Goal: Information Seeking & Learning: Learn about a topic

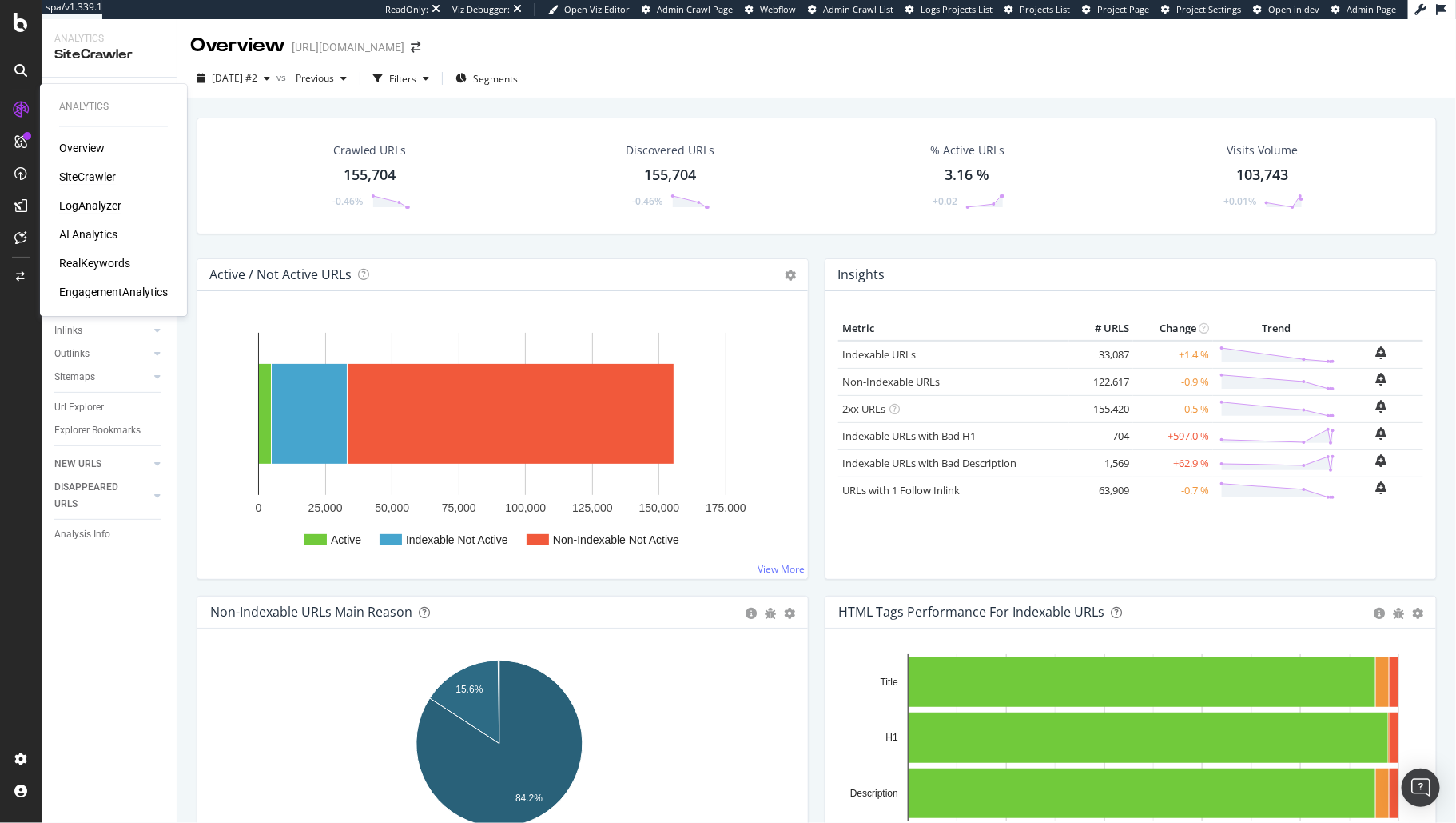
click at [91, 207] on div "LogAnalyzer" at bounding box center [90, 205] width 62 height 16
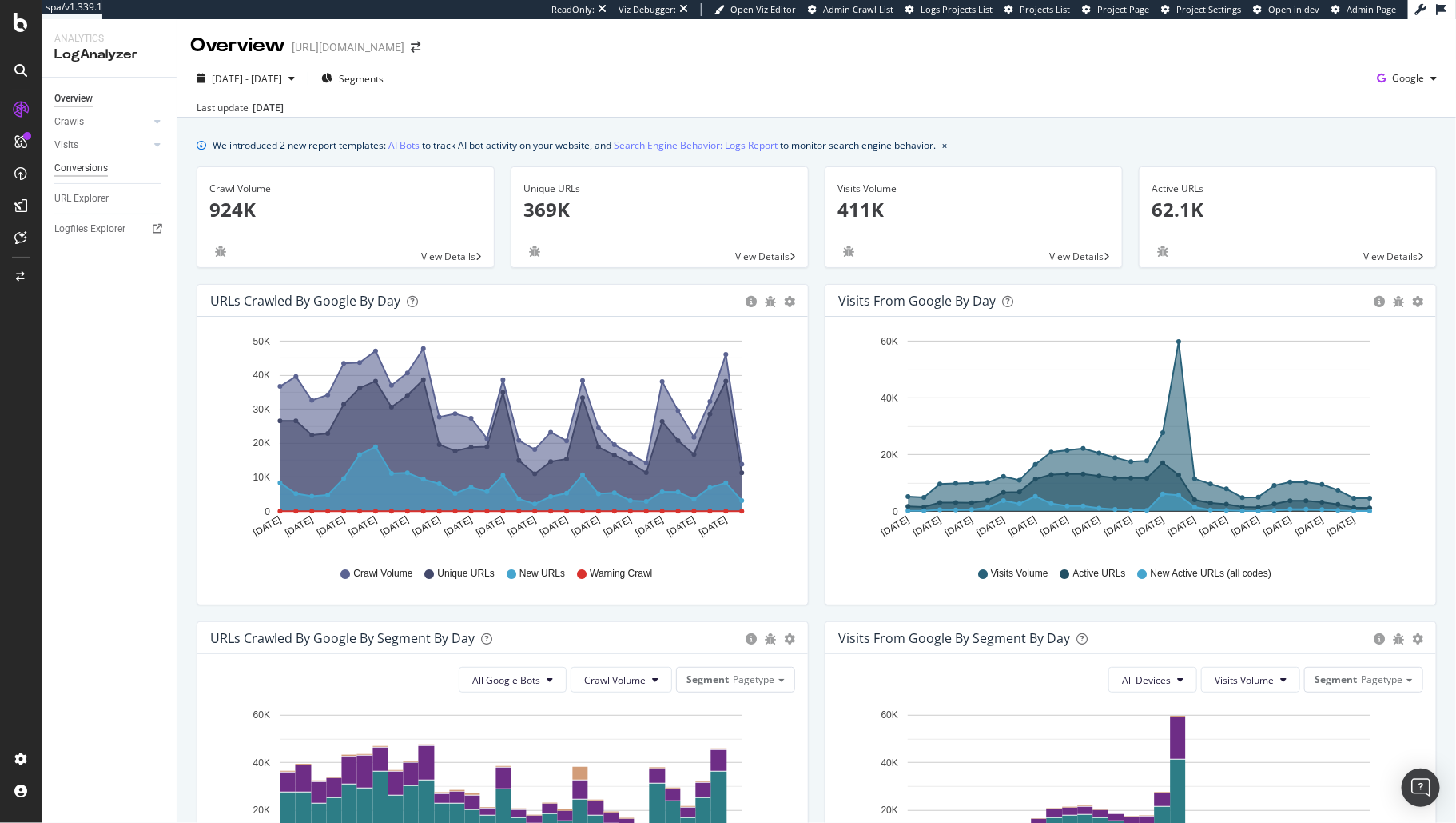
click at [105, 162] on div "Conversions" at bounding box center [80, 168] width 54 height 16
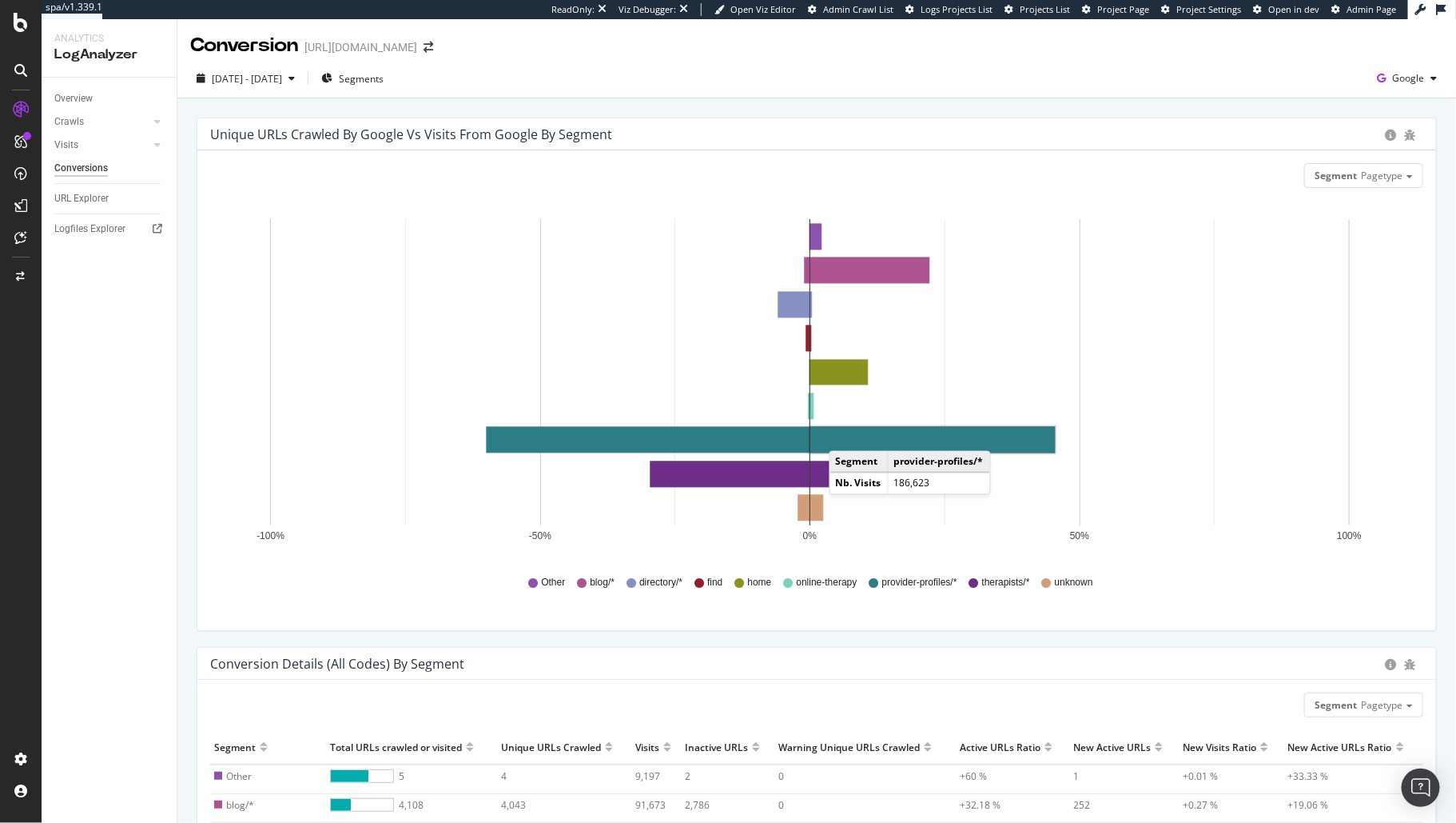
click at [845, 434] on rect "A chart." at bounding box center [933, 440] width 245 height 26
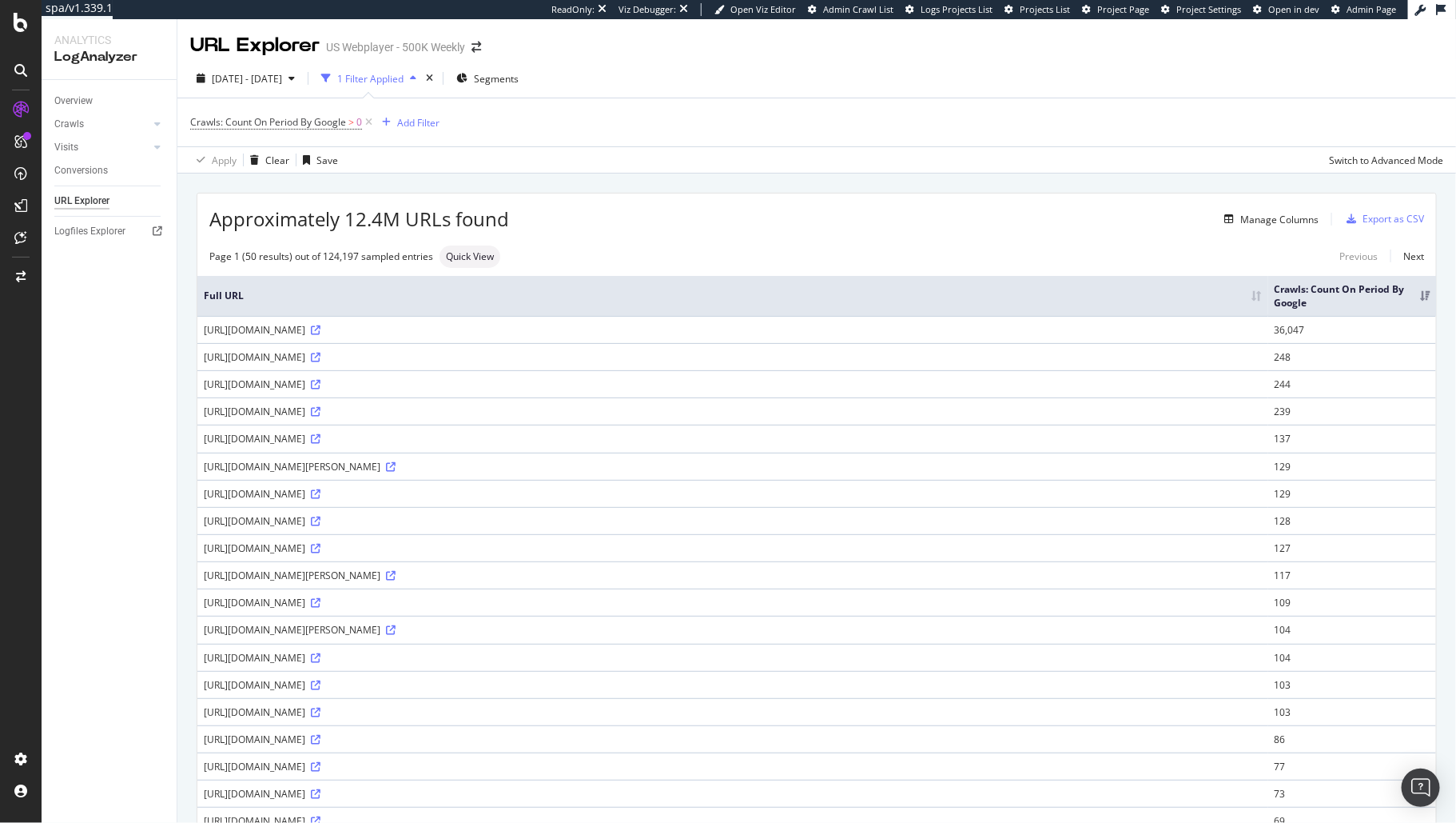
click at [123, 437] on div "Overview Crawls Daily Distribution Segments Distribution HTTP Codes Resources V…" at bounding box center [109, 451] width 135 height 743
click at [271, 80] on span "2025 Sep. 12th - Oct. 11th" at bounding box center [247, 79] width 70 height 14
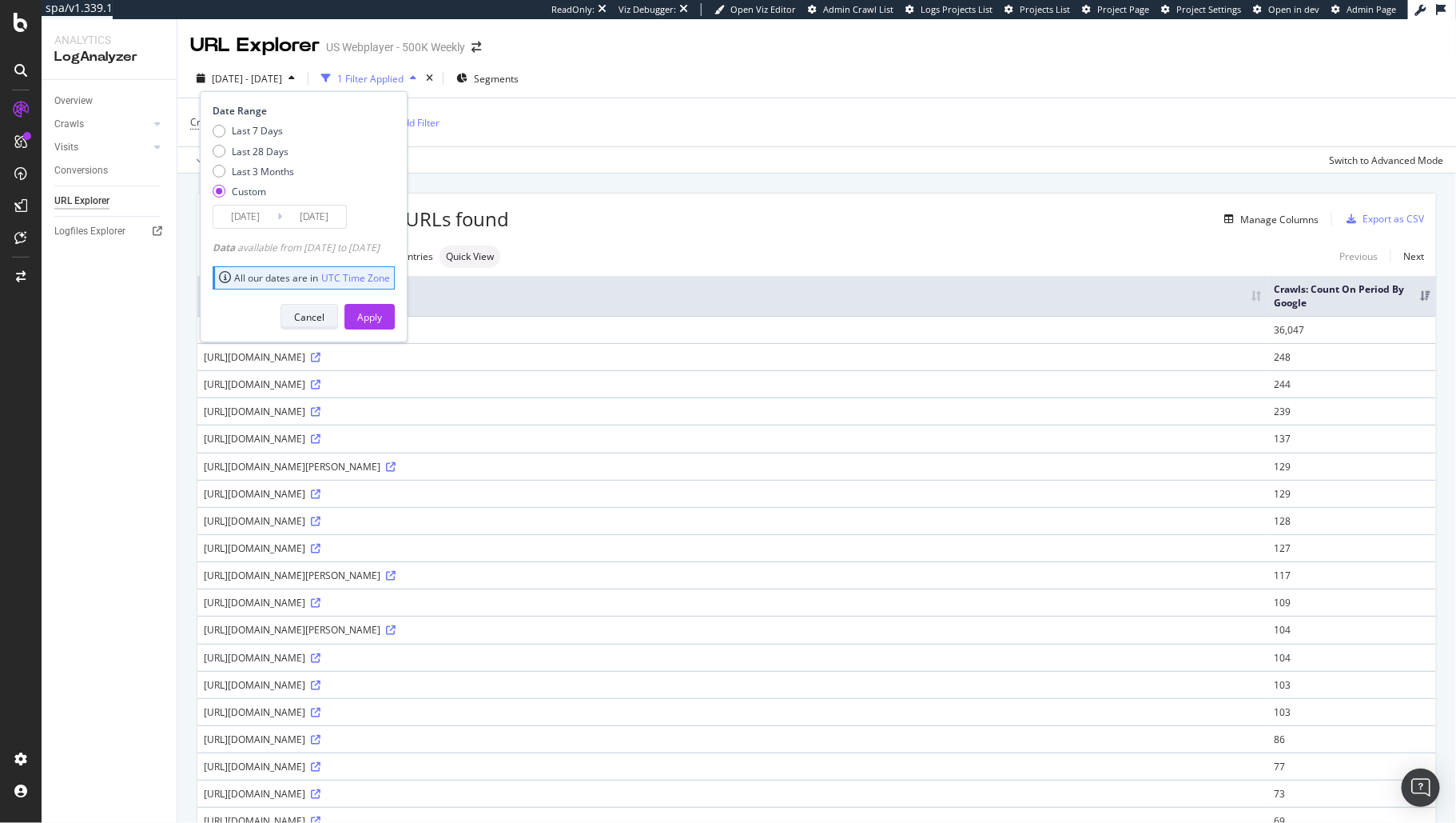
click at [324, 315] on div "Cancel" at bounding box center [309, 316] width 30 height 14
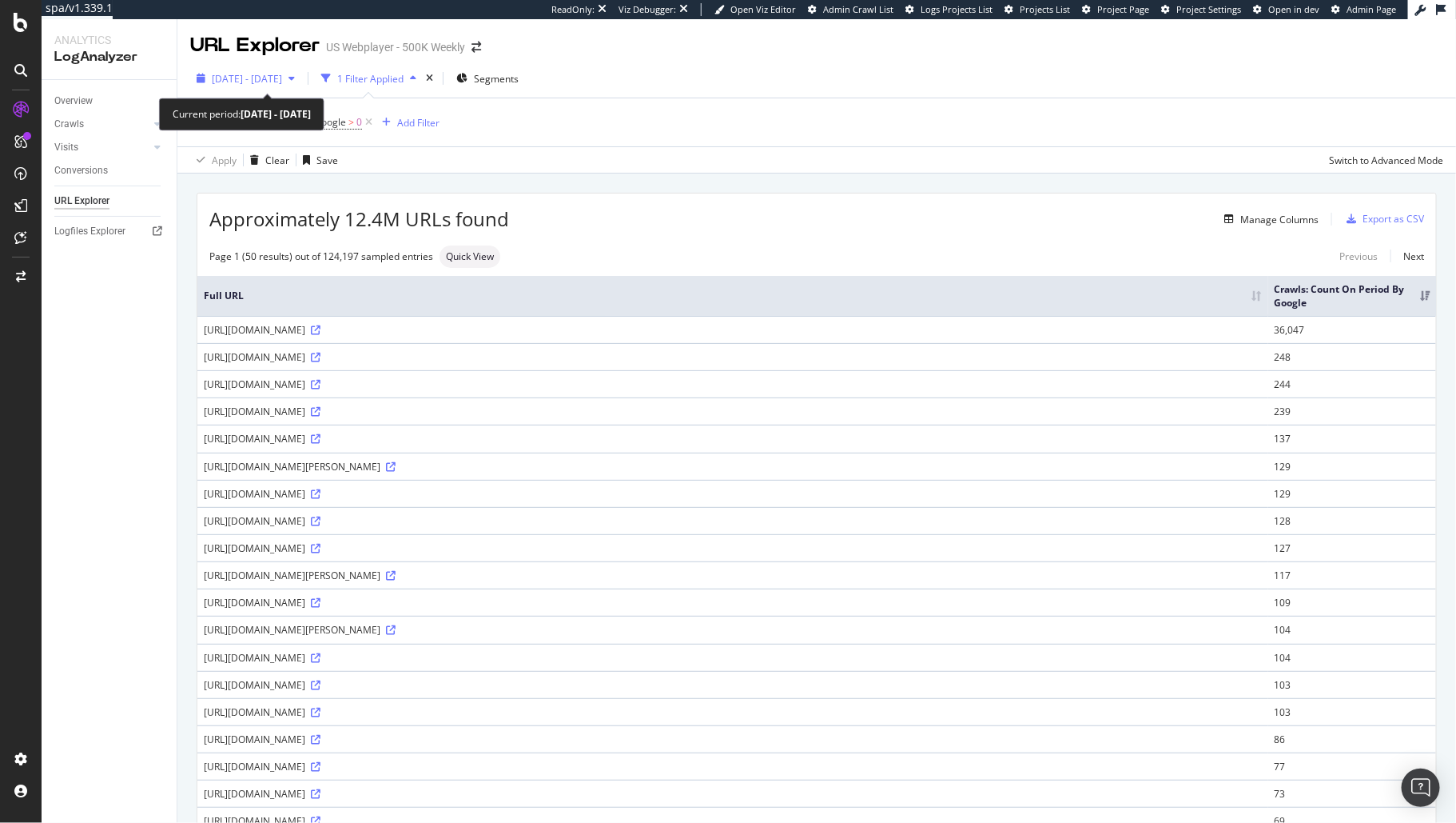
click at [302, 85] on div "2025 Sep. 12th - Oct. 11th" at bounding box center [246, 79] width 112 height 24
click at [672, 59] on div "2025 Sep. 12th - Oct. 11th 1 Filter Applied Segments Crawls: Count On Period By…" at bounding box center [816, 116] width 1279 height 114
click at [302, 82] on div "button" at bounding box center [292, 78] width 19 height 9
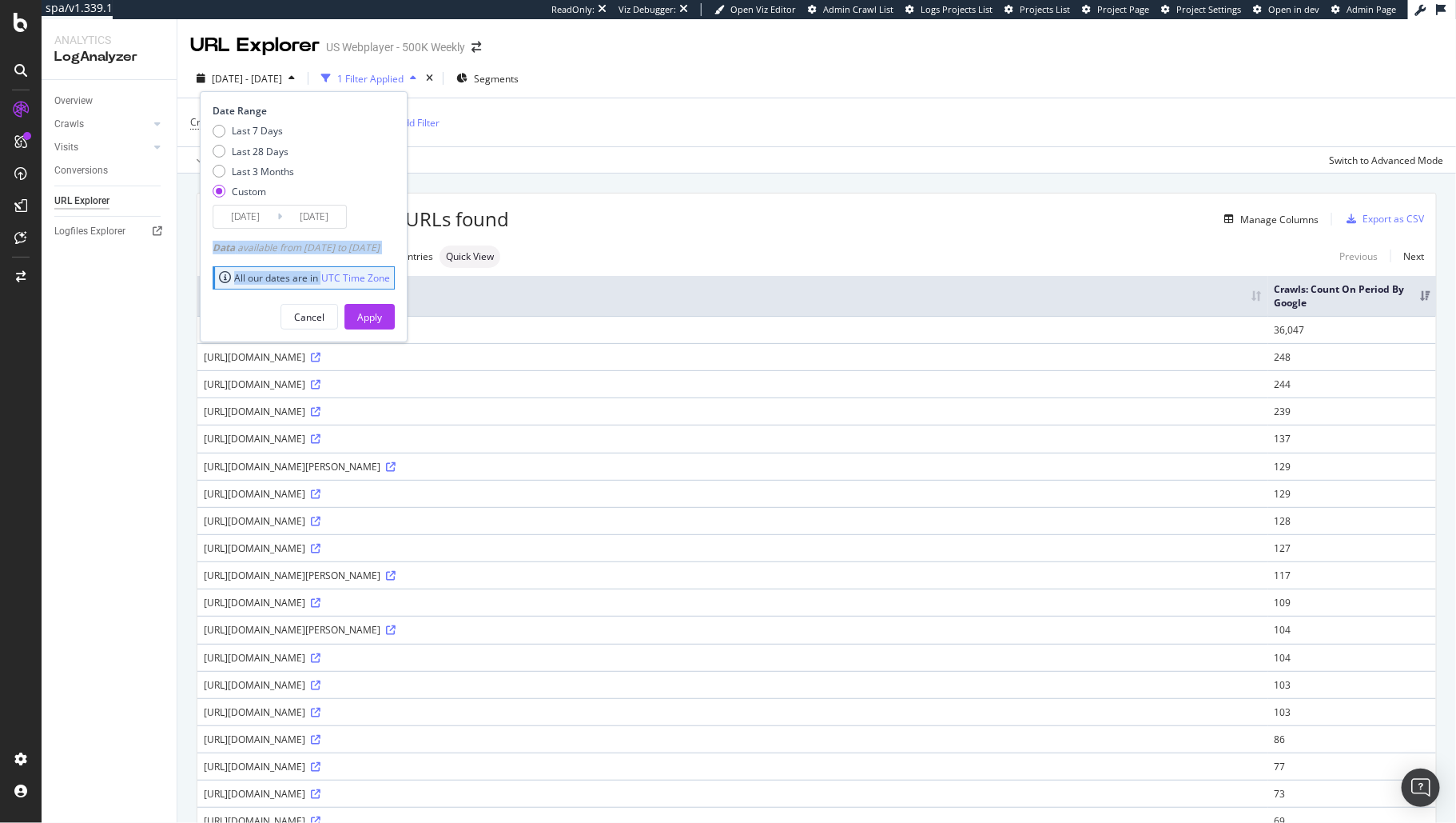
drag, startPoint x: 422, startPoint y: 262, endPoint x: 216, endPoint y: 235, distance: 207.8
click at [216, 235] on div "Date Range Last 7 Days Last 28 Days Last 3 Months Custom 2025/09/12 Navigate fo…" at bounding box center [303, 217] width 207 height 251
click at [326, 230] on div "Date Range Last 7 Days Last 28 Days Last 3 Months Custom 2025/09/12 Navigate fo…" at bounding box center [303, 217] width 207 height 251
drag, startPoint x: 427, startPoint y: 247, endPoint x: 203, endPoint y: 246, distance: 224.0
click at [203, 246] on div "Date Range Last 7 Days Last 28 Days Last 3 Months Custom 2025/09/12 Navigate fo…" at bounding box center [303, 217] width 207 height 251
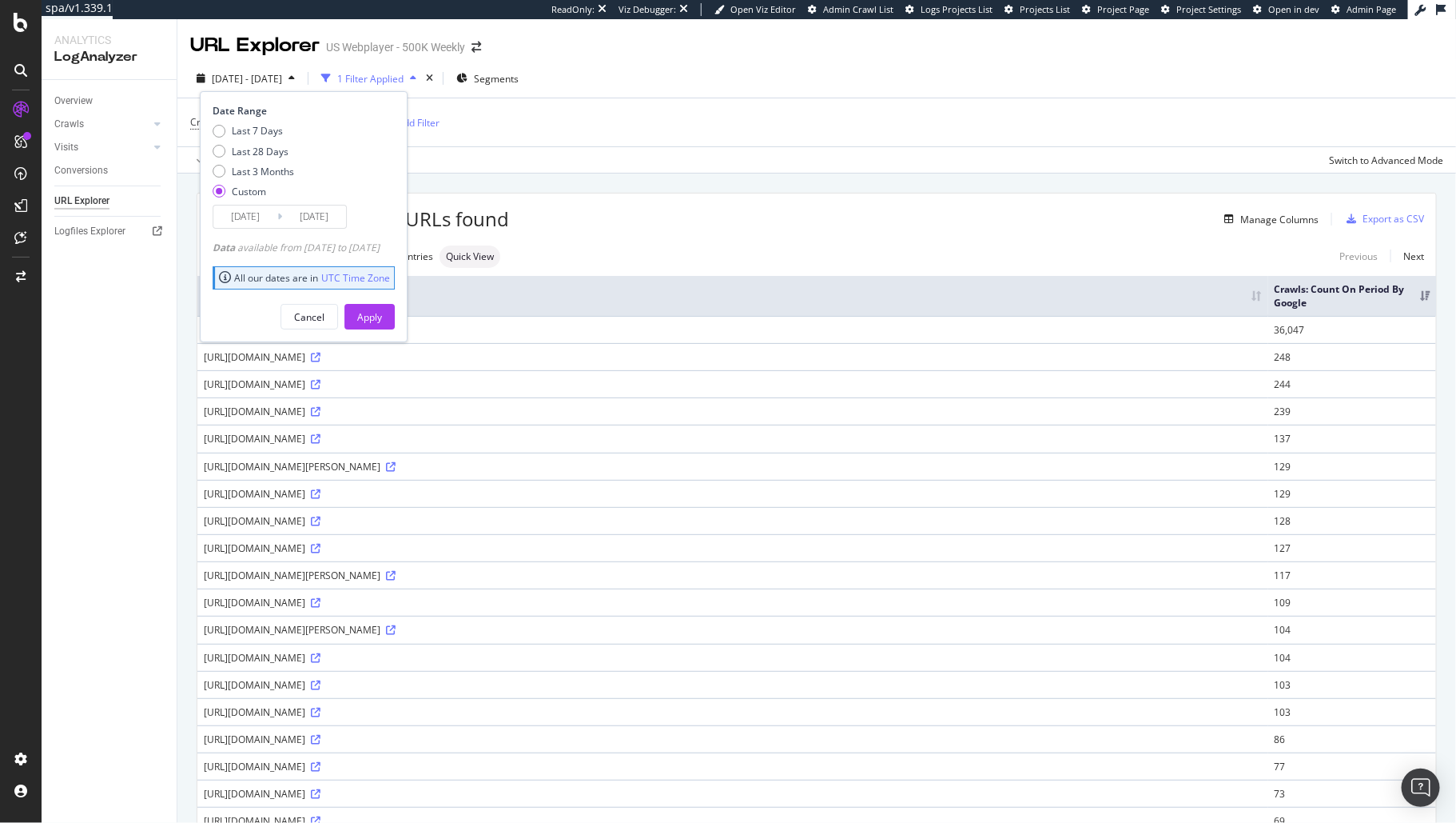
click at [144, 270] on div "Overview Crawls Daily Distribution Segments Distribution HTTP Codes Resources V…" at bounding box center [109, 451] width 135 height 743
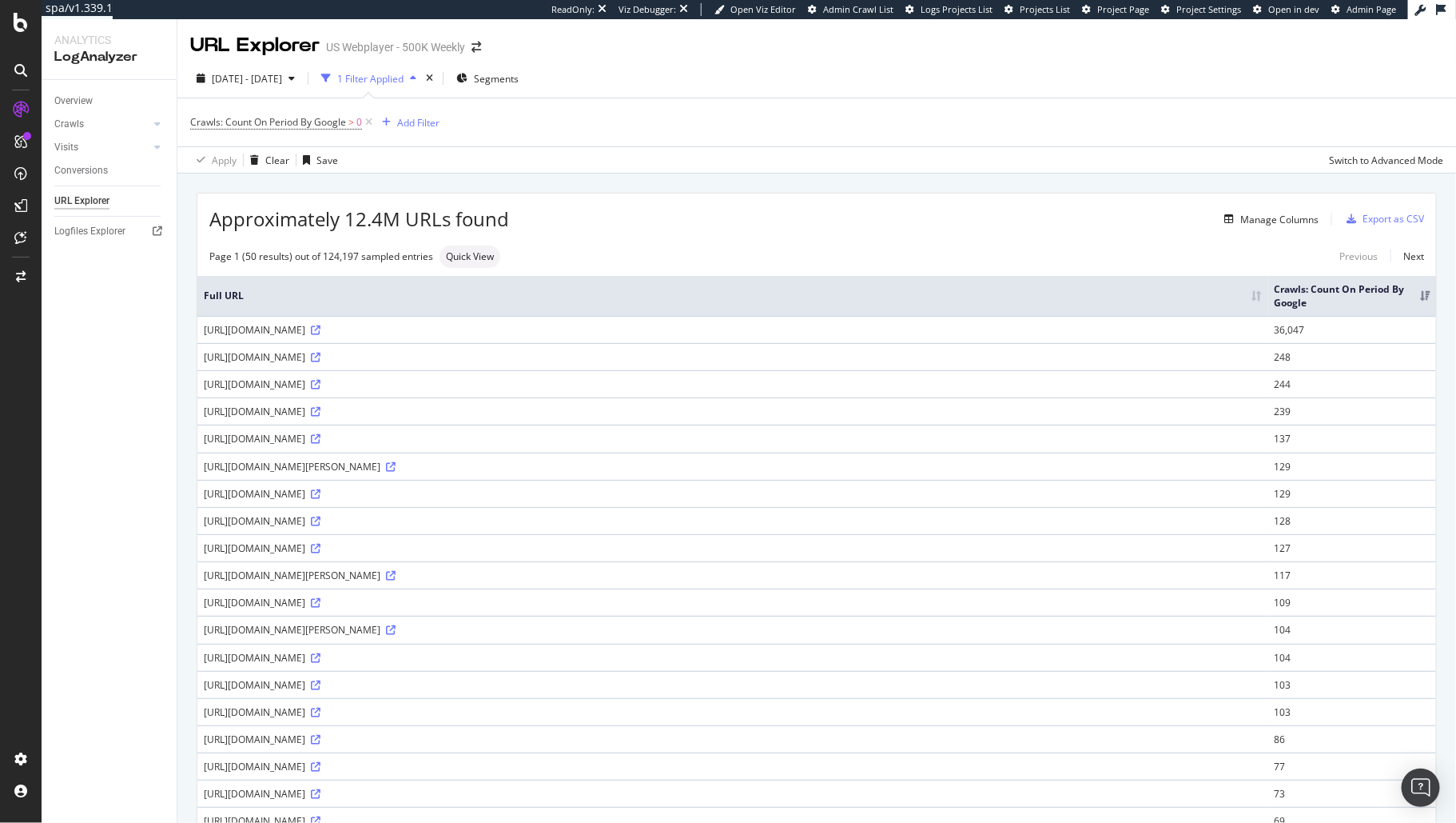
drag, startPoint x: 89, startPoint y: 383, endPoint x: 118, endPoint y: 376, distance: 29.8
click at [89, 382] on div "Overview Crawls Daily Distribution Segments Distribution HTTP Codes Resources V…" at bounding box center [109, 451] width 135 height 743
click at [371, 120] on icon at bounding box center [368, 122] width 14 height 16
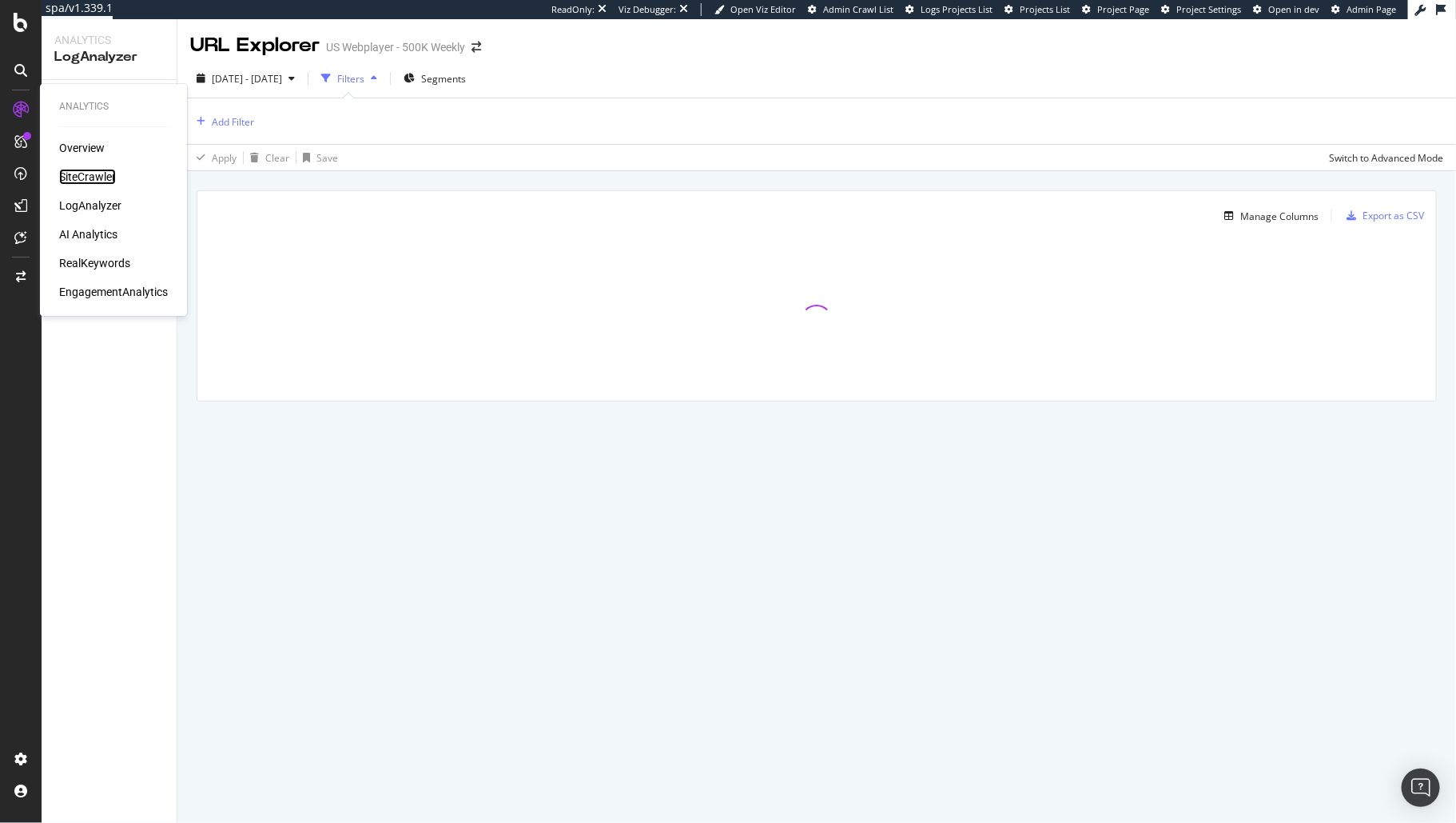
click at [100, 179] on div "SiteCrawler" at bounding box center [88, 176] width 57 height 16
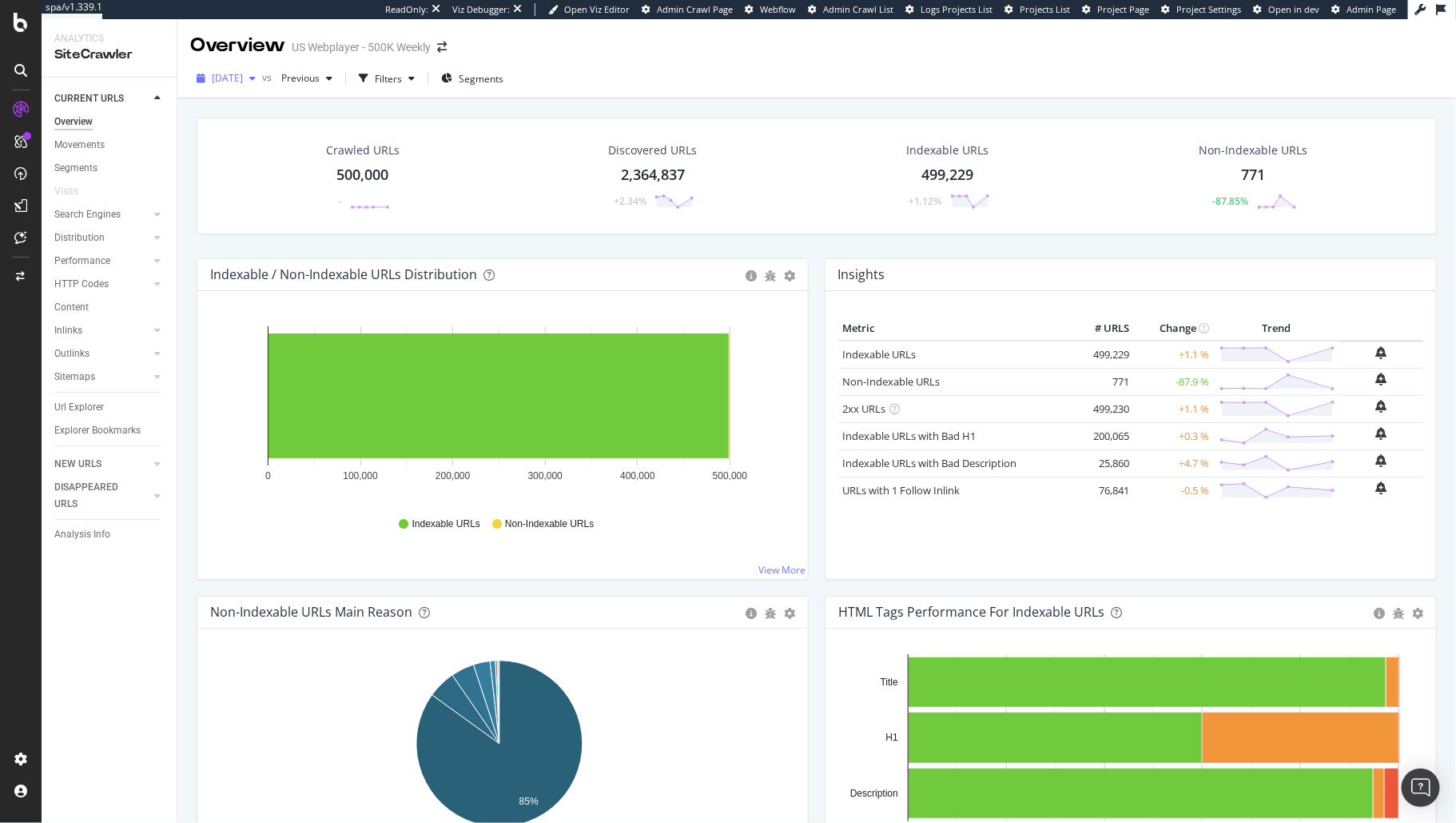
click at [243, 77] on span "[DATE]" at bounding box center [228, 78] width 31 height 14
click at [611, 48] on div "Overview US Webplayer - 500K Weekly" at bounding box center [816, 39] width 1279 height 40
click at [243, 77] on span "[DATE]" at bounding box center [228, 78] width 31 height 14
click at [600, 67] on div "2025 Oct. 4th vs Previous Filters Segments" at bounding box center [816, 81] width 1279 height 32
click at [162, 99] on div at bounding box center [157, 98] width 16 height 16
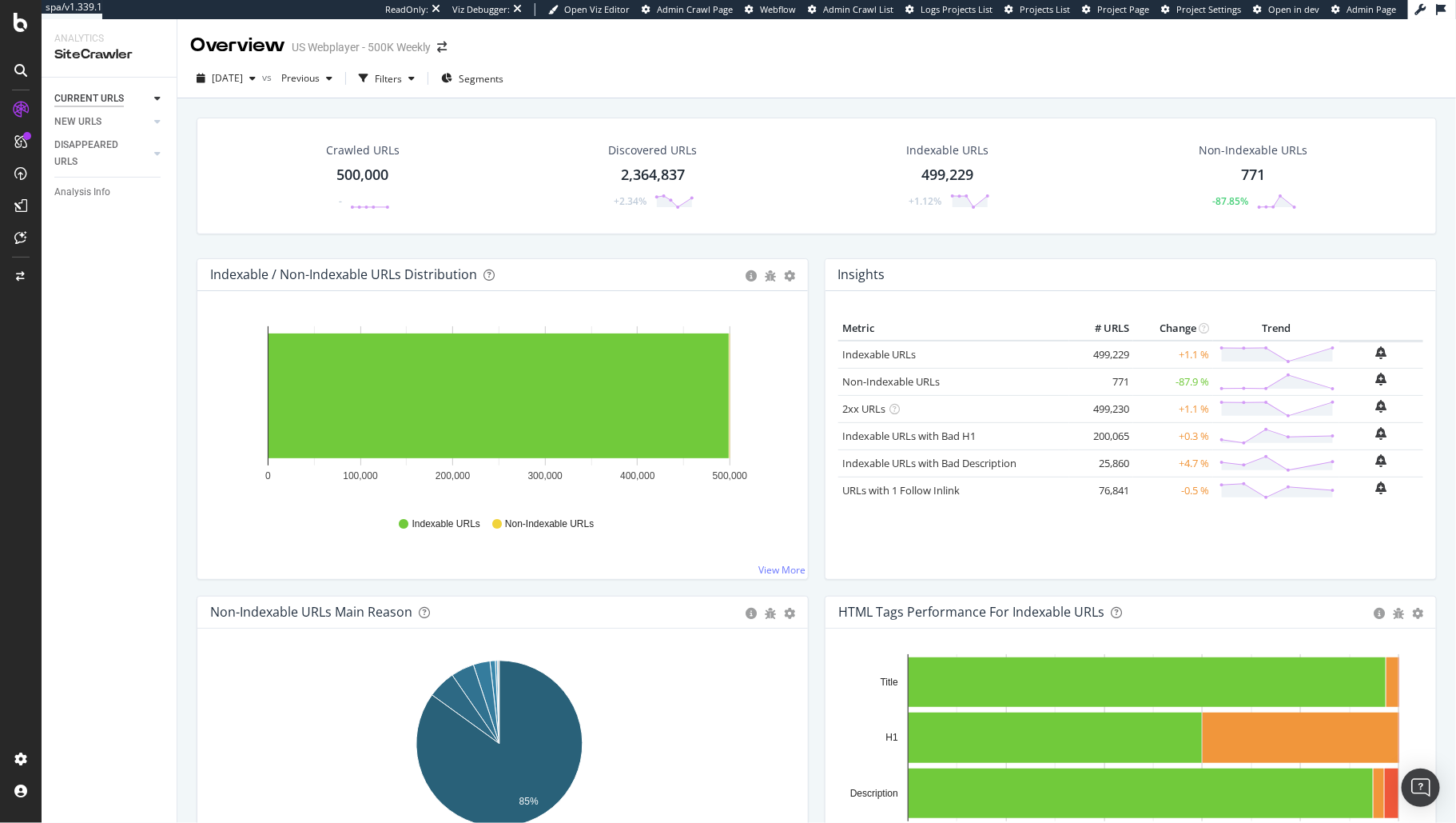
click at [108, 99] on div "CURRENT URLS" at bounding box center [89, 99] width 69 height 16
click at [87, 412] on div "Url Explorer" at bounding box center [79, 407] width 49 height 16
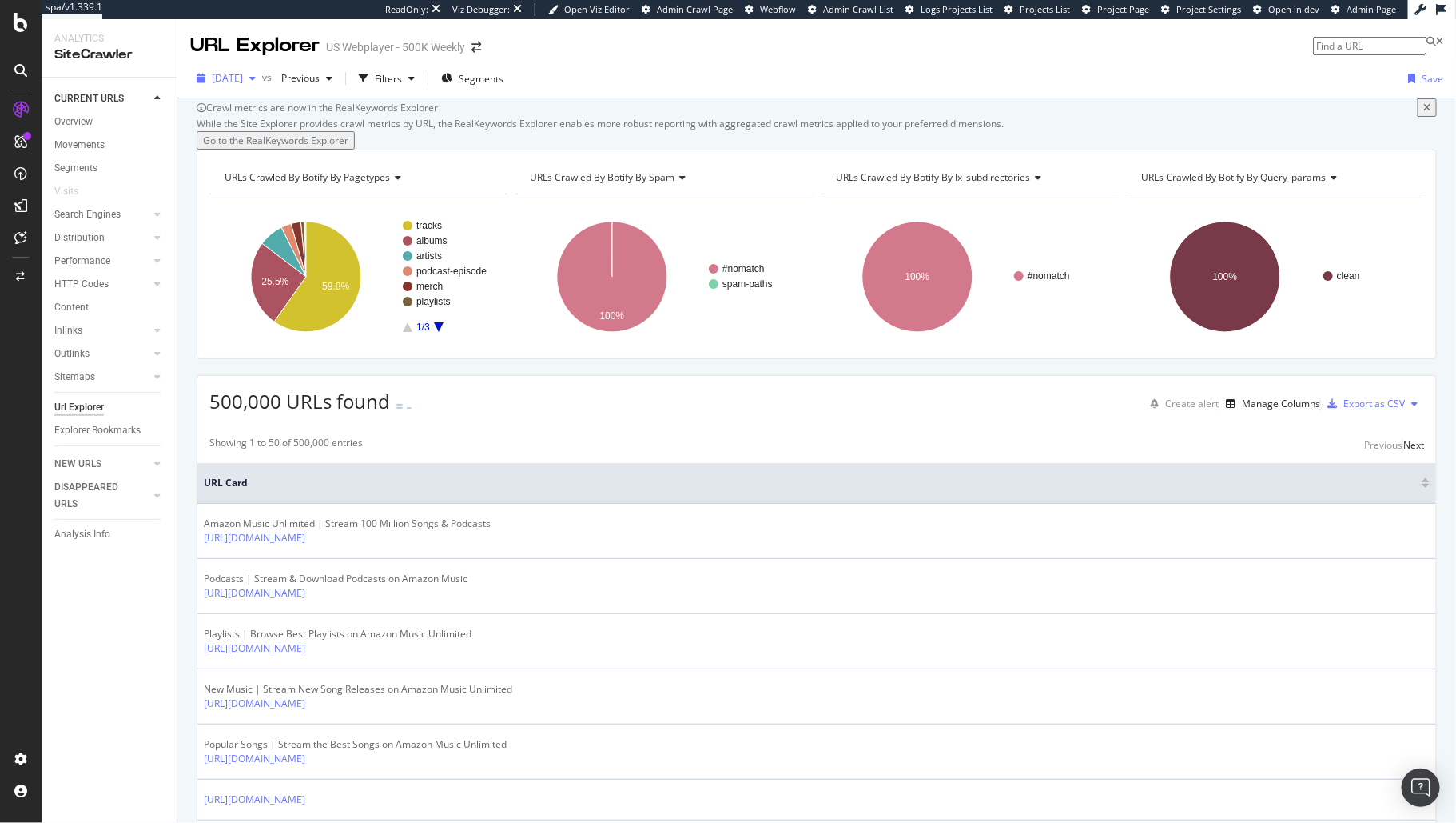
click at [262, 75] on div "button" at bounding box center [252, 78] width 19 height 9
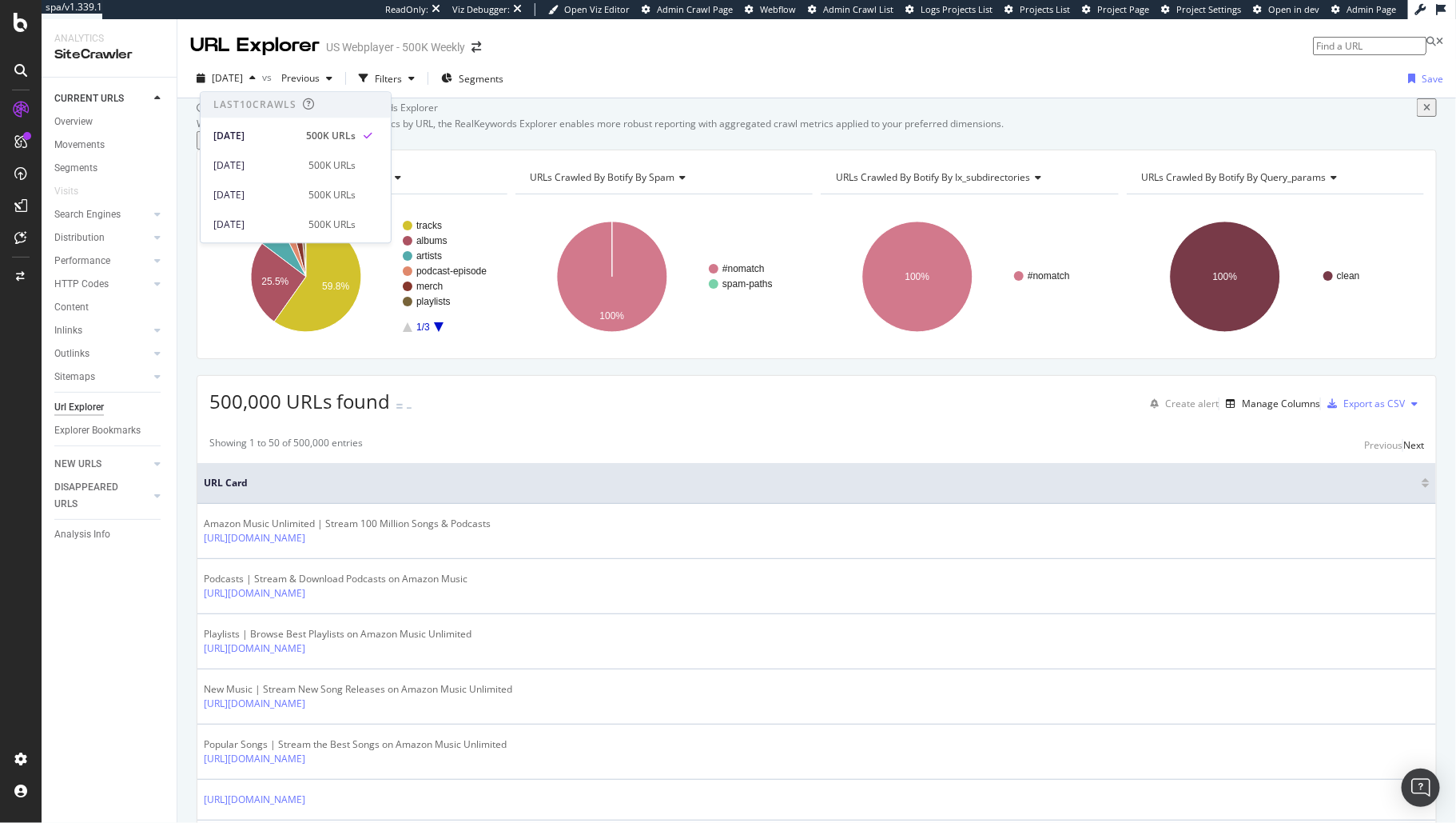
drag, startPoint x: 611, startPoint y: 67, endPoint x: 576, endPoint y: 78, distance: 36.7
click at [611, 68] on div "2025 Oct. 4th vs Previous Filters Segments Save" at bounding box center [816, 81] width 1279 height 32
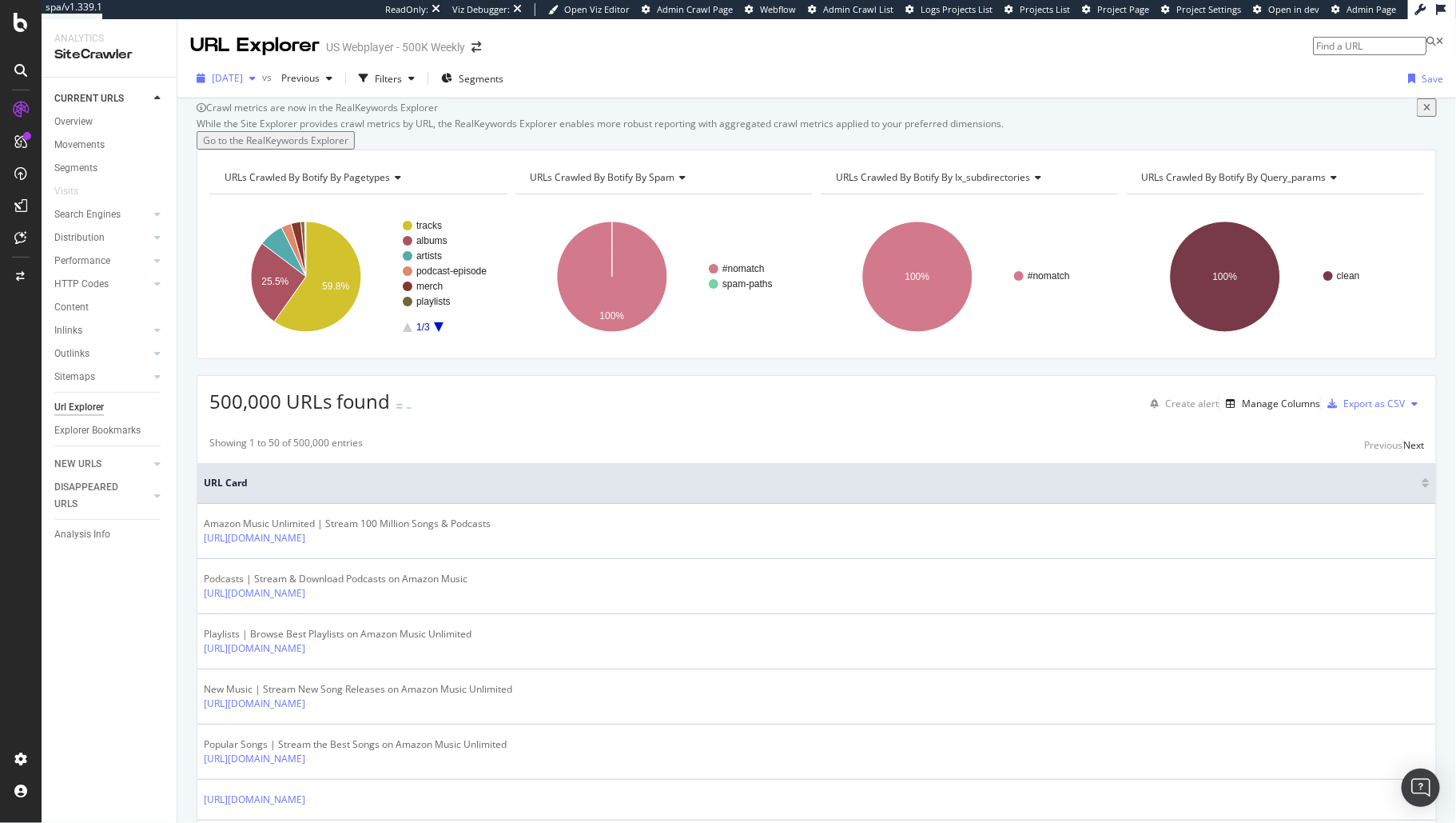
click at [243, 82] on span "[DATE]" at bounding box center [228, 78] width 31 height 14
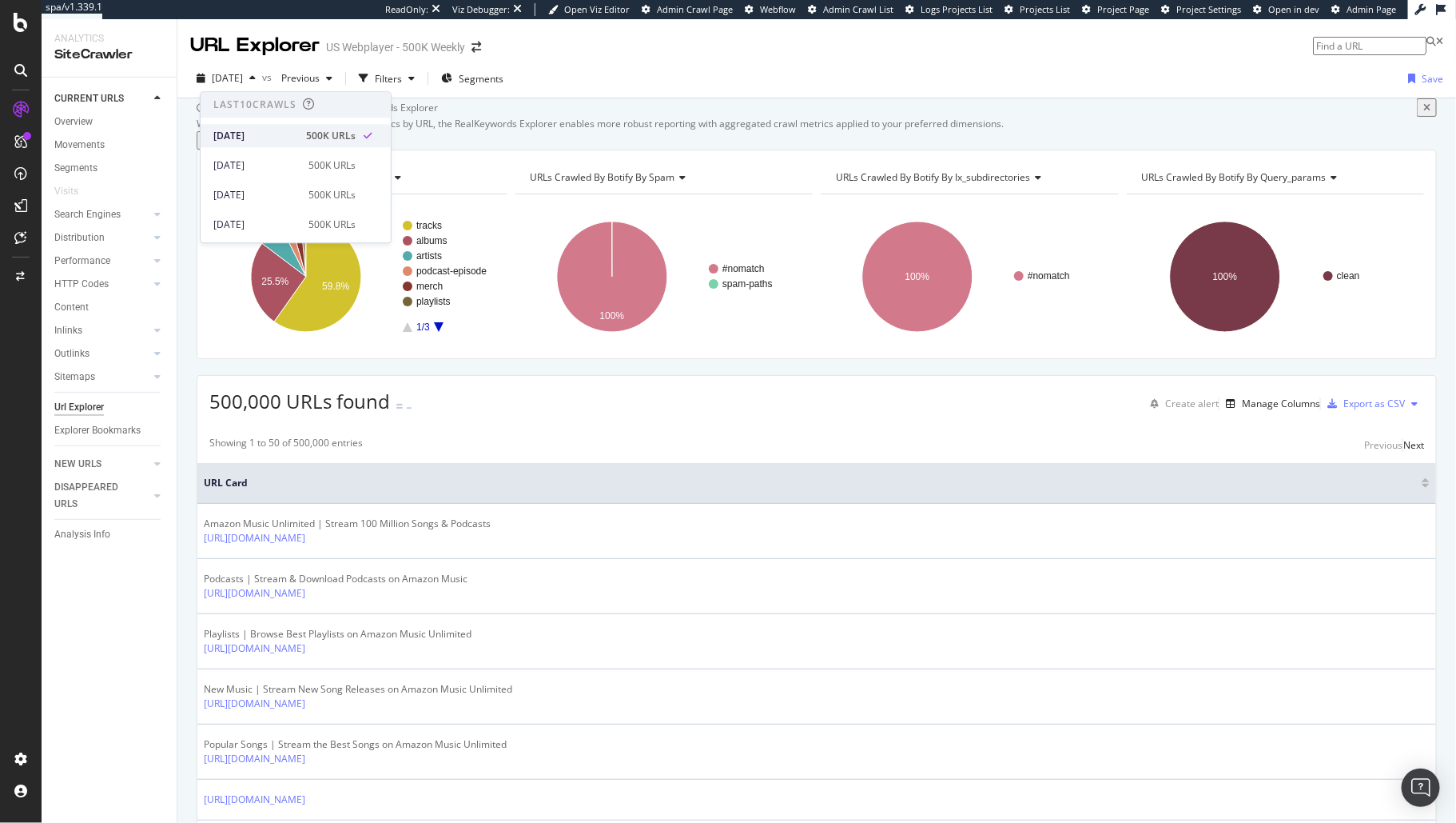
click at [266, 137] on div "[DATE]" at bounding box center [254, 136] width 83 height 15
click at [320, 79] on span "Previous" at bounding box center [297, 78] width 45 height 14
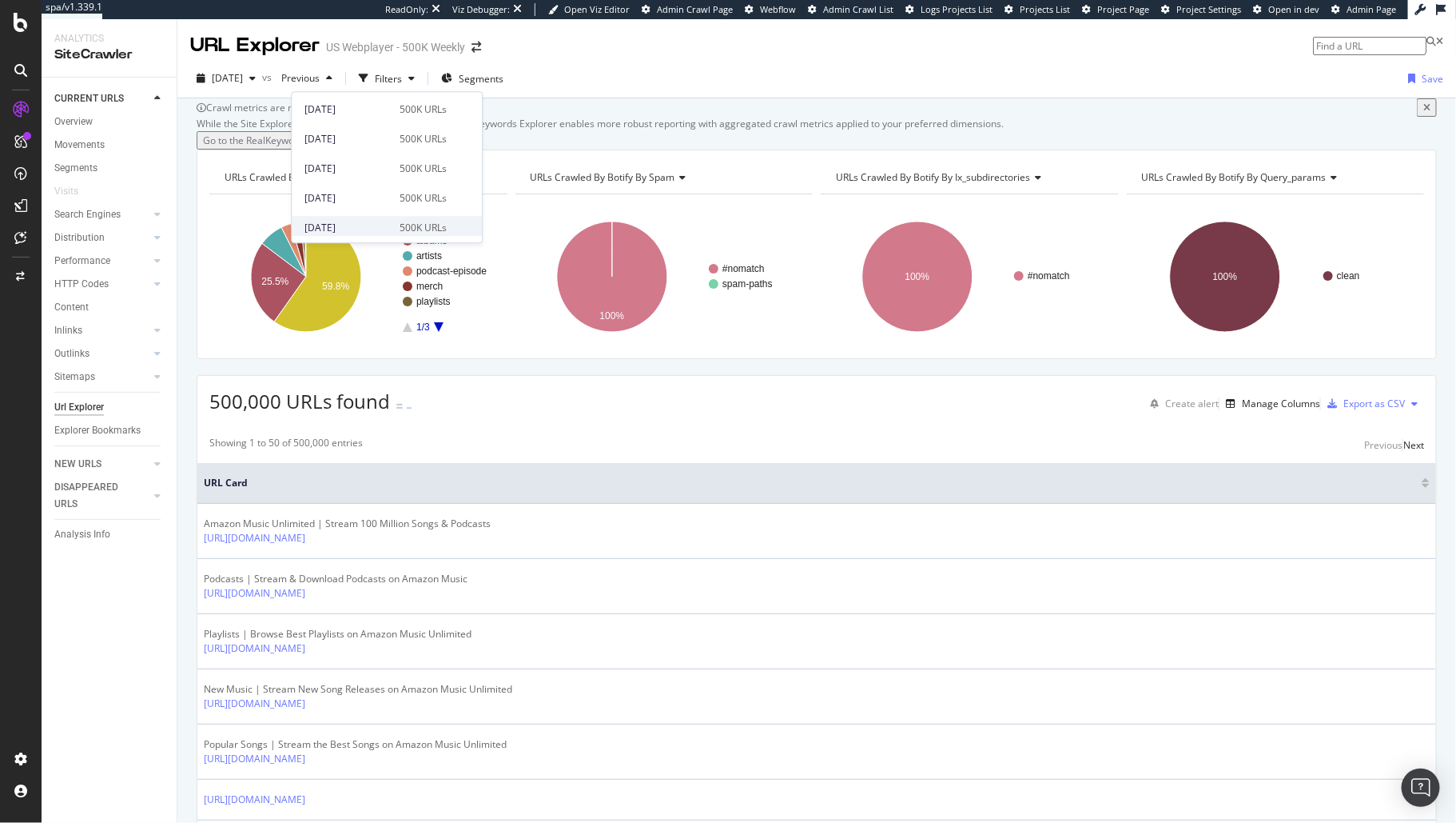
scroll to position [852, 0]
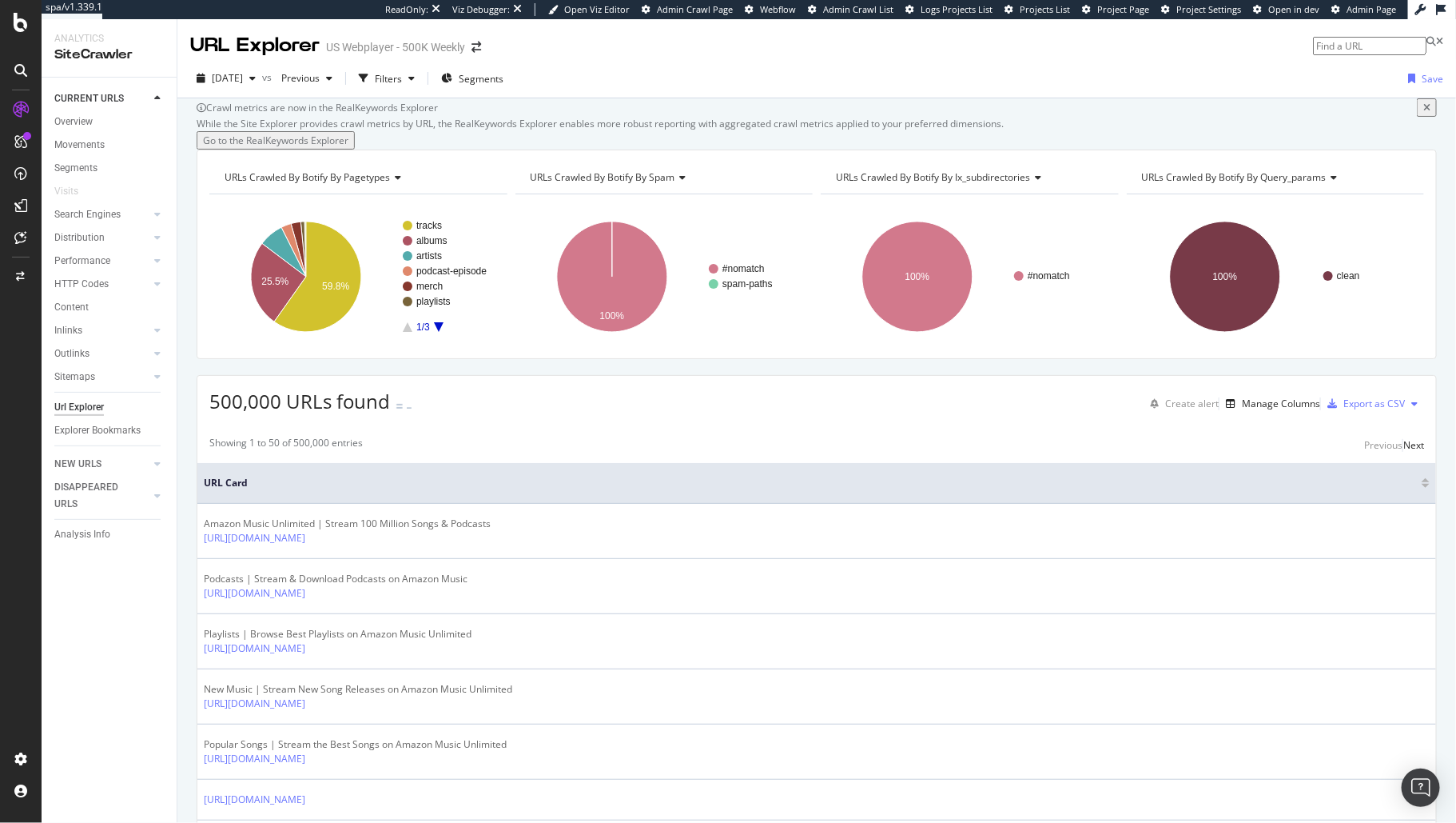
click at [122, 609] on div "CURRENT URLS Overview Movements Segments Visits Search Engines Top Charts Segme…" at bounding box center [109, 450] width 135 height 745
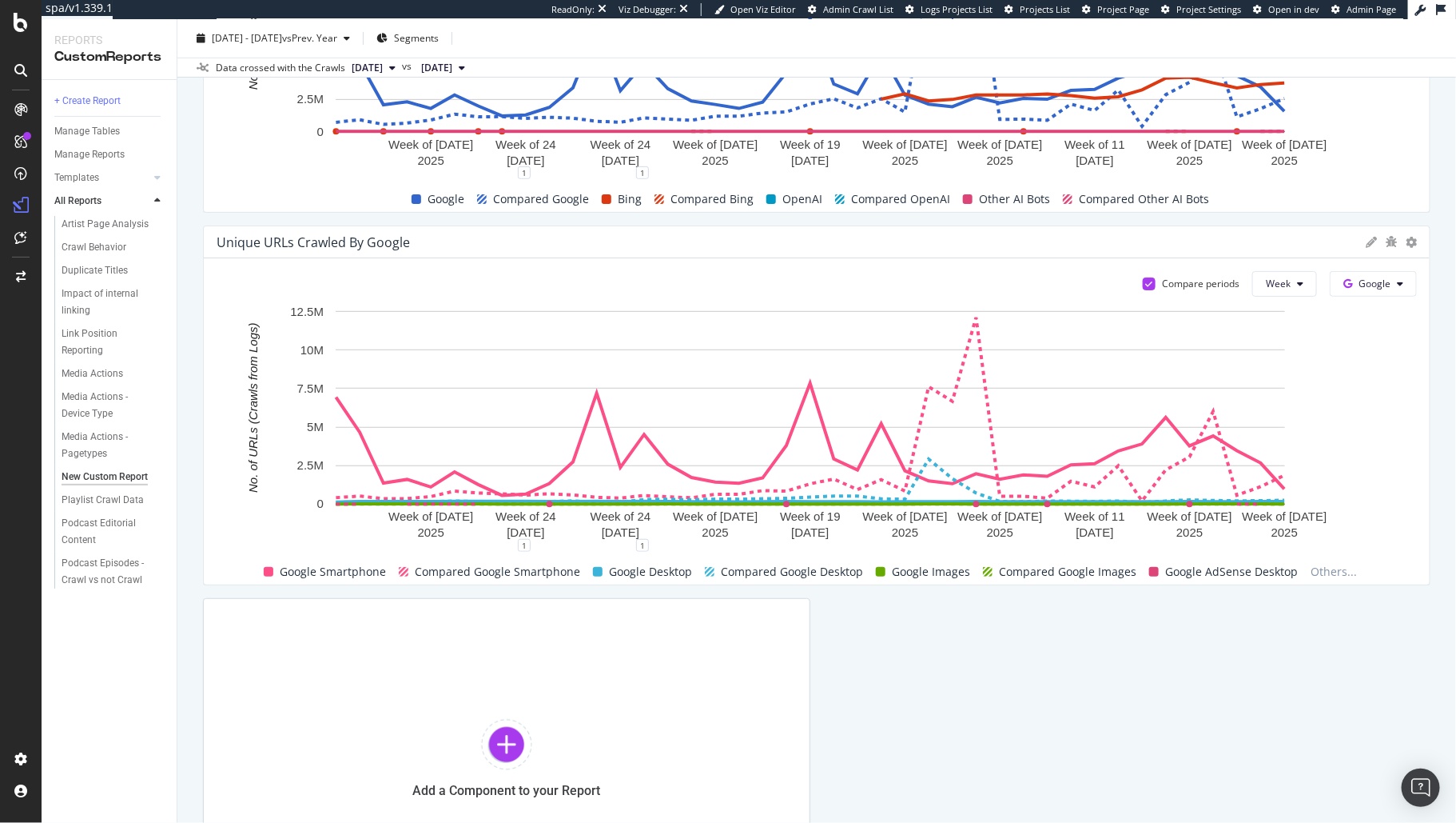
scroll to position [502, 0]
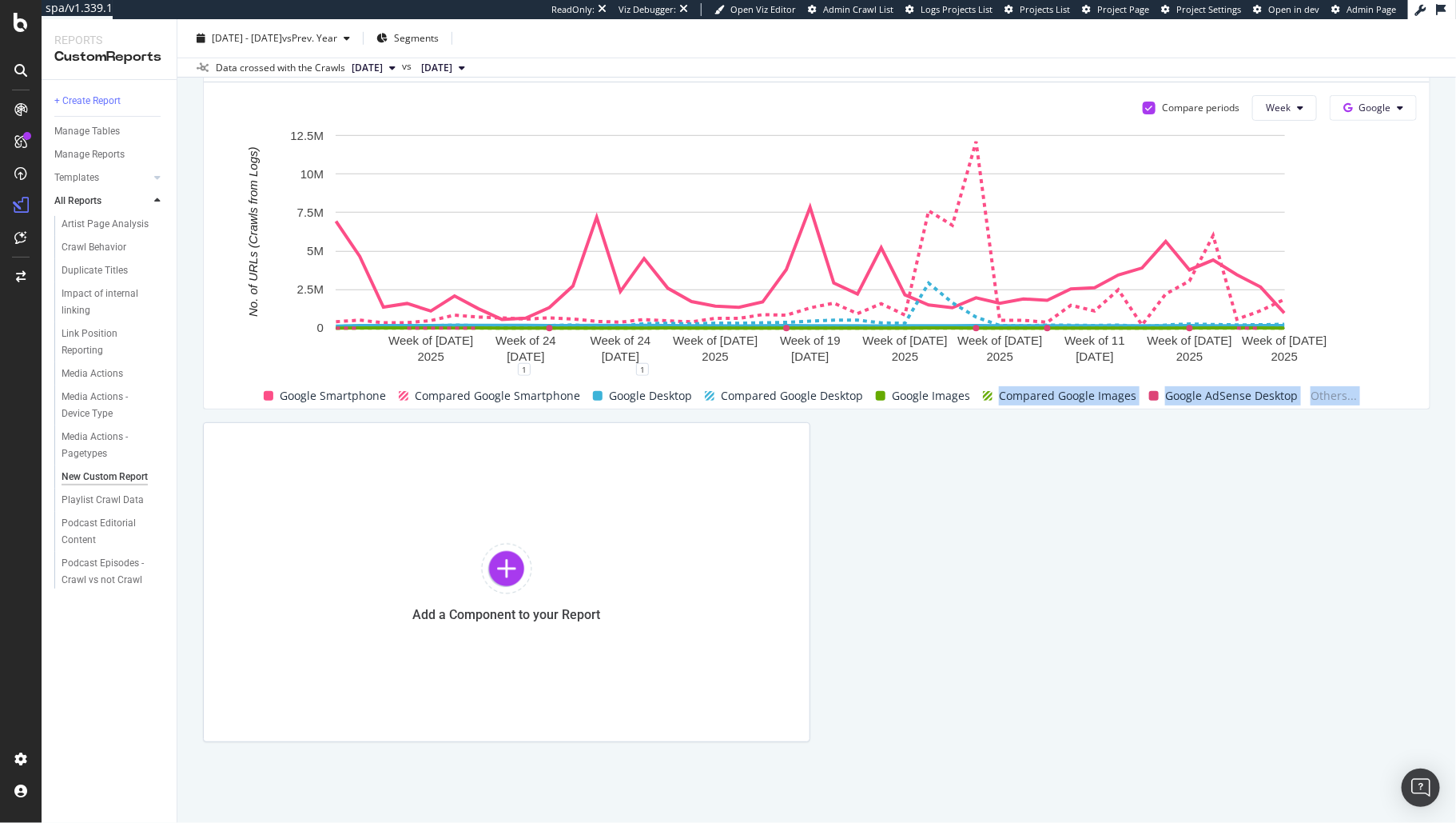
drag, startPoint x: 602, startPoint y: 575, endPoint x: 926, endPoint y: 489, distance: 335.2
click at [926, 489] on div "Crawl Volume By Search Engine Compare periods Week Week of 27 Jan. 2025 Week of…" at bounding box center [816, 209] width 1228 height 1065
